Goal: Task Accomplishment & Management: Use online tool/utility

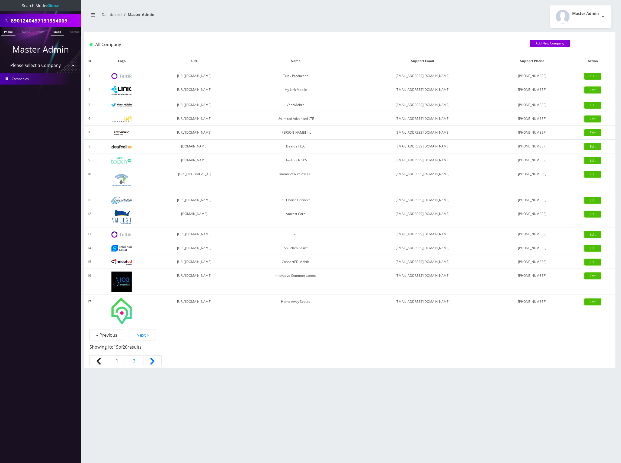
scroll to position [0, 3]
click at [47, 21] on input "8901240497131354069" at bounding box center [45, 20] width 69 height 10
paste input "357129271438"
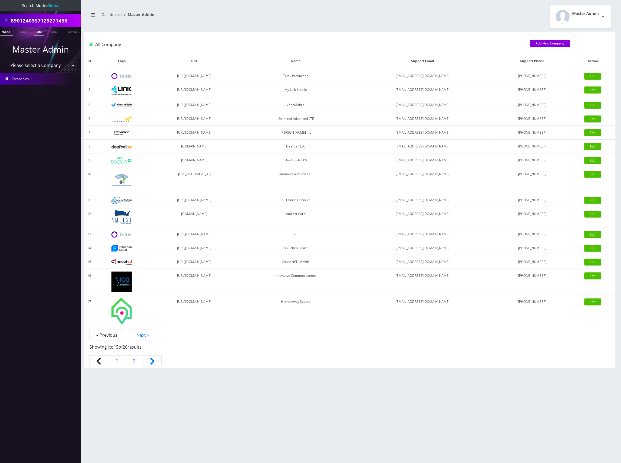
type input "8901240357129271438"
click at [42, 32] on link "SIM" at bounding box center [39, 31] width 10 height 9
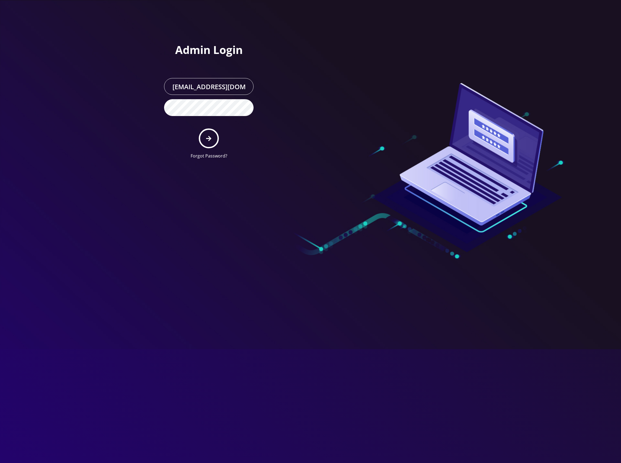
click at [207, 137] on icon "submit" at bounding box center [208, 139] width 5 height 6
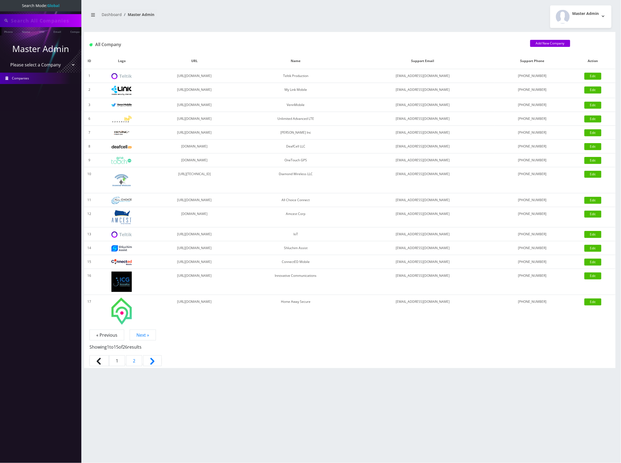
click at [35, 21] on input "text" at bounding box center [45, 20] width 69 height 10
type input "8901240357129271438"
click at [48, 21] on input "8901240357129271438" at bounding box center [45, 20] width 69 height 10
click at [39, 34] on link "SIM" at bounding box center [42, 31] width 10 height 9
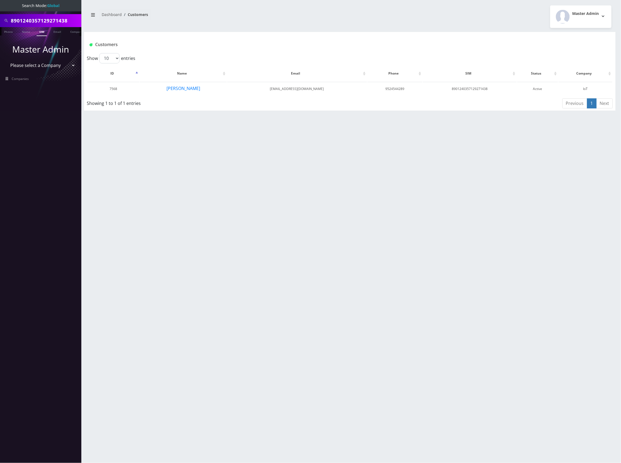
click at [303, 16] on nav "Dashboard Customers" at bounding box center [217, 16] width 258 height 15
click at [53, 19] on input "8901240357129271438" at bounding box center [45, 20] width 69 height 10
paste input "79"
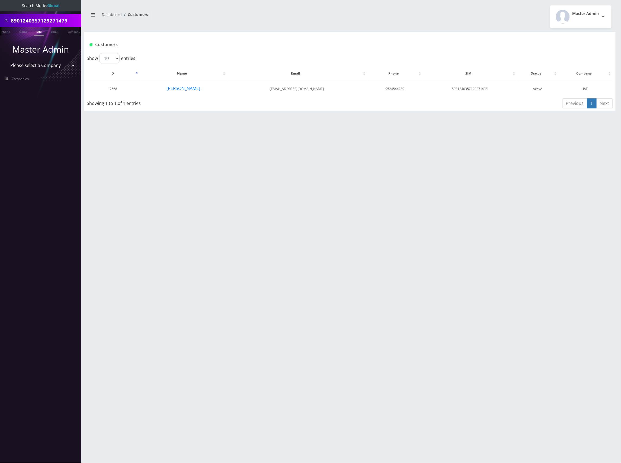
scroll to position [0, 8]
type input "8901240357129271479"
click at [37, 33] on link "SIM" at bounding box center [39, 31] width 10 height 9
click at [193, 88] on button "[PERSON_NAME]" at bounding box center [183, 88] width 34 height 7
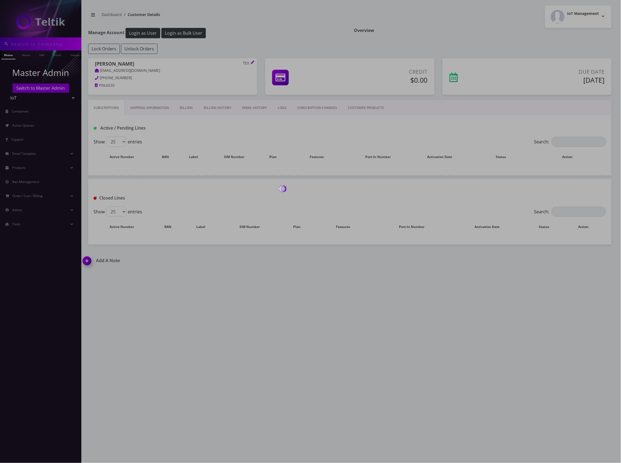
type input "8901240357129271479"
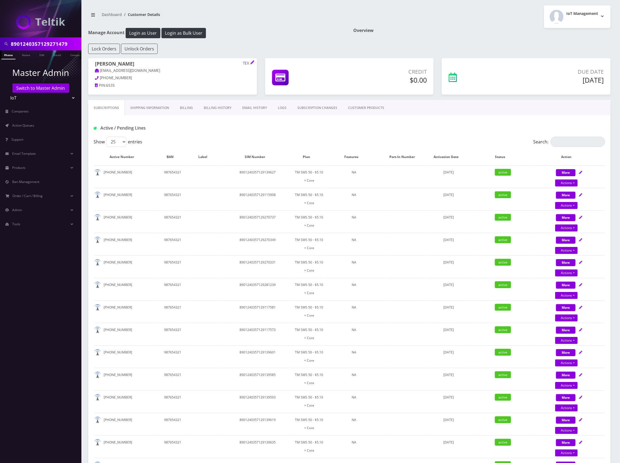
drag, startPoint x: 133, startPoint y: 65, endPoint x: 92, endPoint y: 63, distance: 40.4
click at [92, 63] on div "[PERSON_NAME] TEX [EMAIL_ADDRESS][DOMAIN_NAME] [PHONE_NUMBER] PIN: 6535" at bounding box center [172, 75] width 169 height 34
copy h1 "[PERSON_NAME]"
